Goal: Find contact information: Find contact information

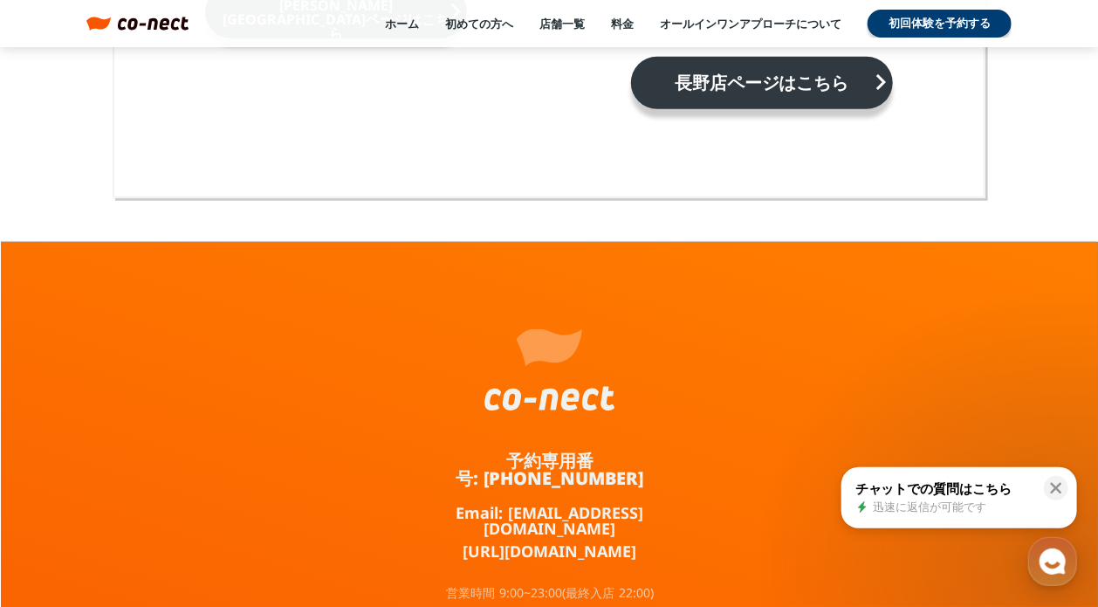
scroll to position [11380, 0]
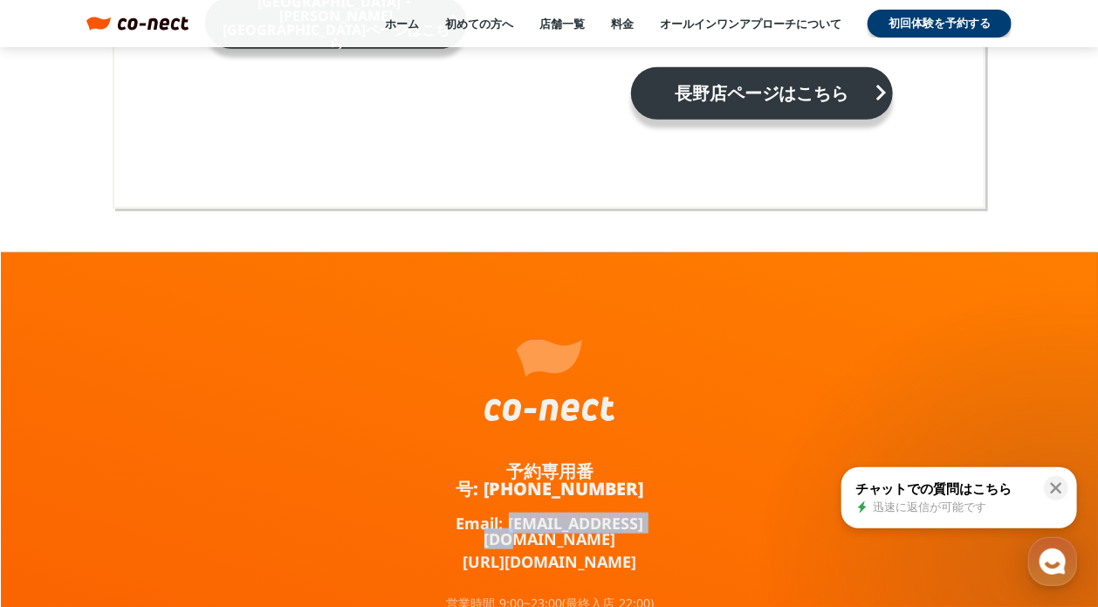
drag, startPoint x: 656, startPoint y: 455, endPoint x: 503, endPoint y: 453, distance: 152.8
click at [503, 453] on div "予約専用番号: 050-3645-2324 Email: info@co-nect.co.jp https://lin.ee/TQ5dRbT 営業時間 9:0…" at bounding box center [550, 528] width 262 height 552
copy link "info@co-nect.co.jp"
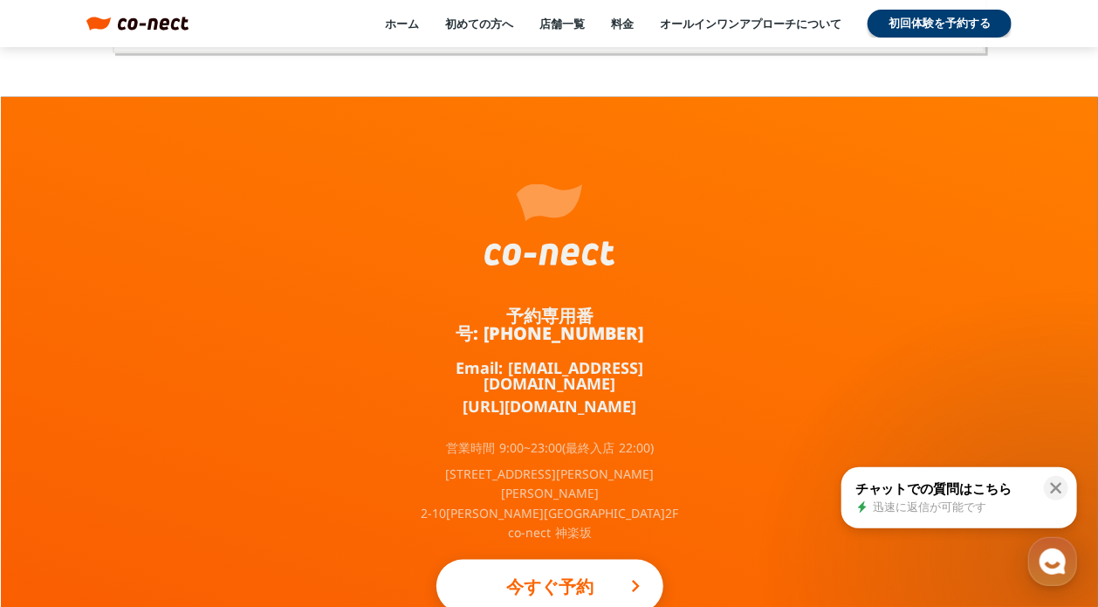
scroll to position [11642, 0]
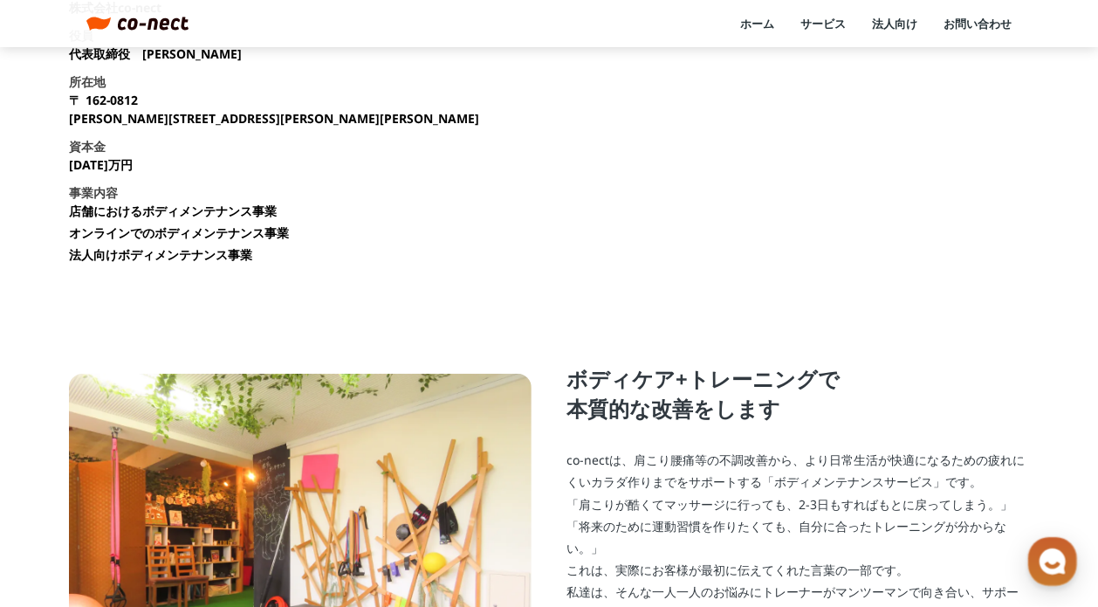
scroll to position [175, 0]
